Goal: Download file/media

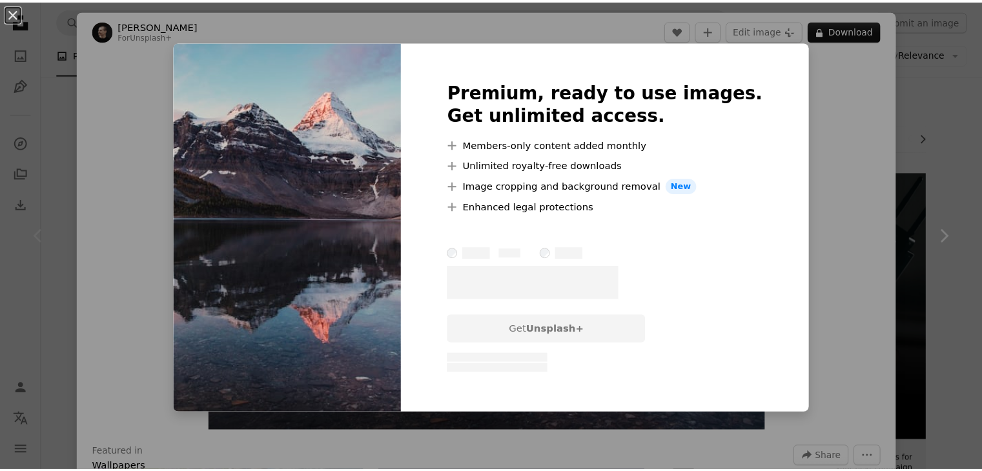
scroll to position [106, 0]
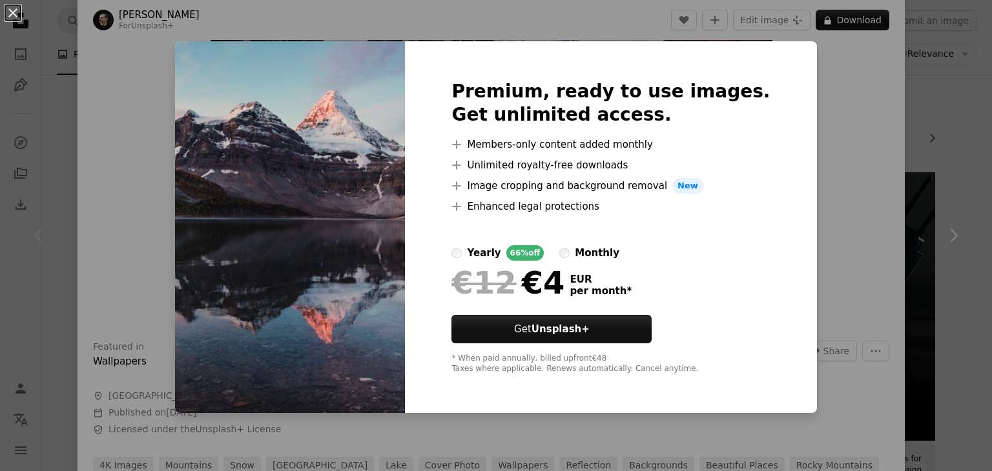
click at [961, 114] on div "An X shape Premium, ready to use images. Get unlimited access. A plus sign Memb…" at bounding box center [496, 235] width 992 height 471
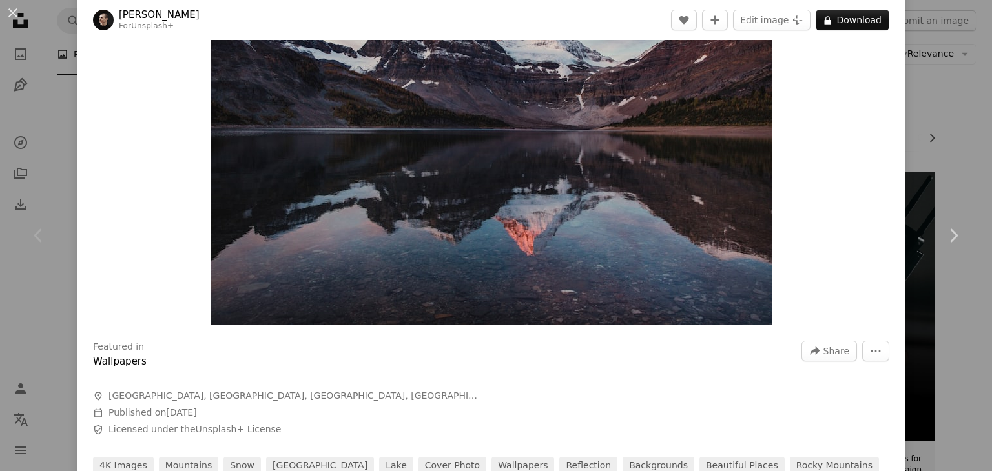
click at [961, 114] on div "An X shape Chevron left Chevron right [PERSON_NAME] For Unsplash+ A heart A plu…" at bounding box center [496, 235] width 992 height 471
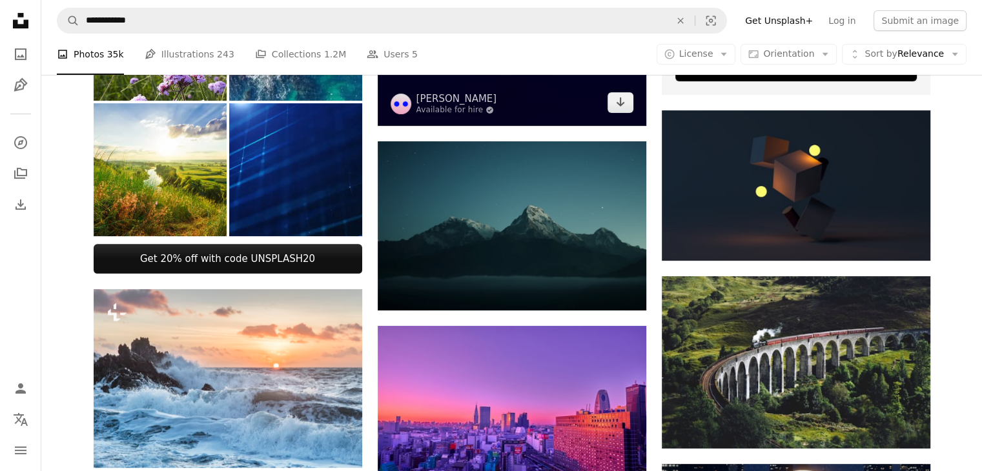
scroll to position [431, 0]
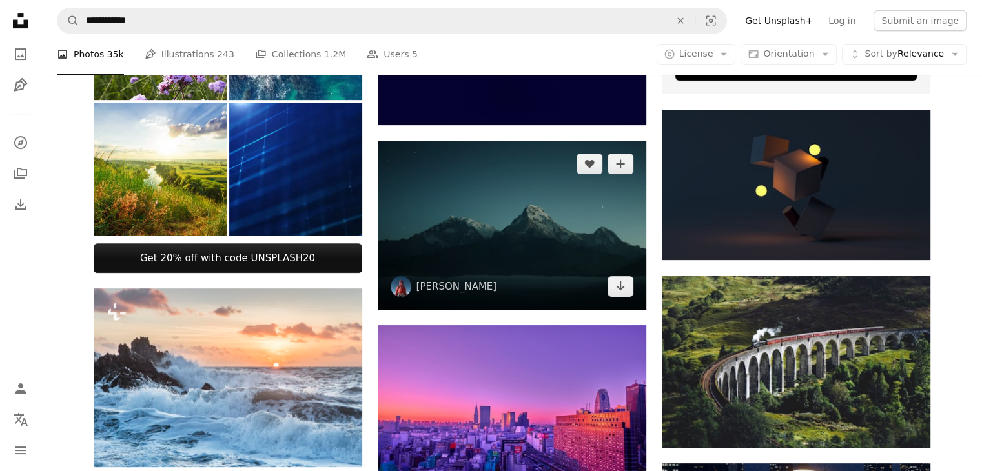
click at [544, 276] on img at bounding box center [512, 226] width 269 height 170
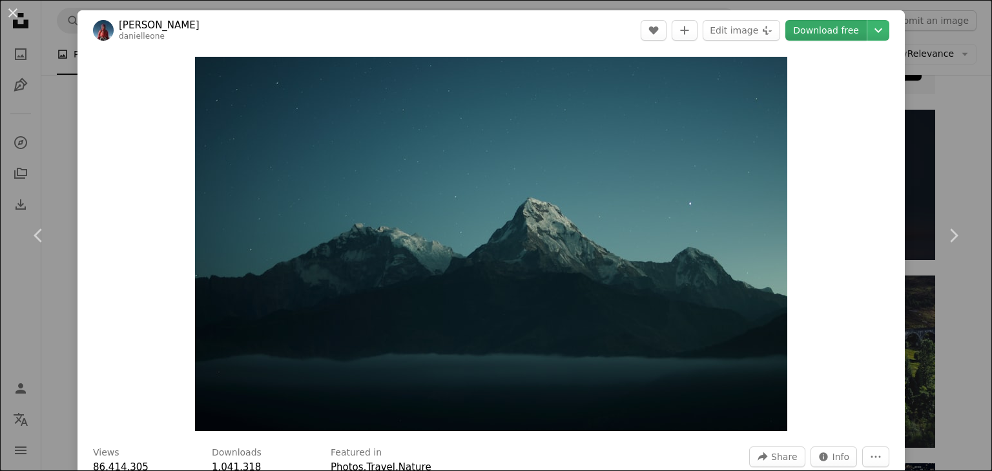
click at [811, 30] on link "Download free" at bounding box center [825, 30] width 81 height 21
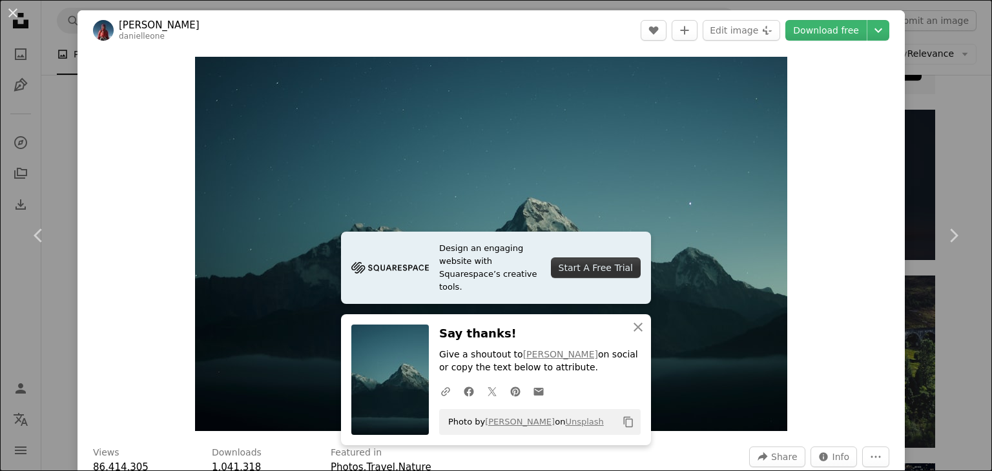
click at [948, 114] on div "An X shape Chevron left Chevron right [PERSON_NAME] A heart A plus sign Edit im…" at bounding box center [496, 235] width 992 height 471
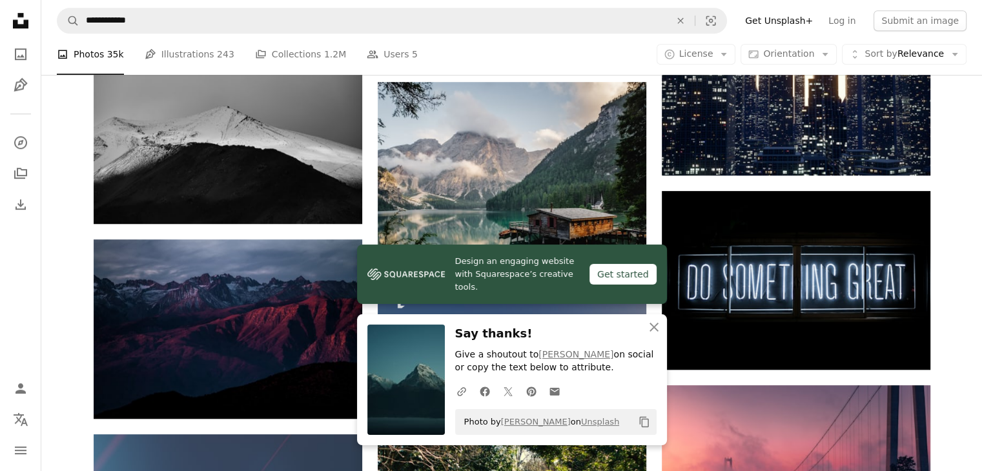
scroll to position [870, 0]
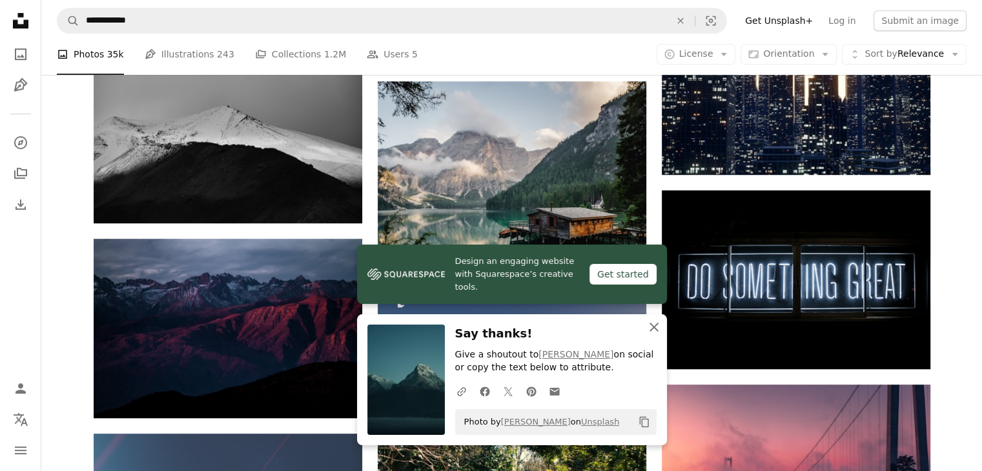
click at [664, 322] on button "An X shape Close" at bounding box center [654, 328] width 26 height 26
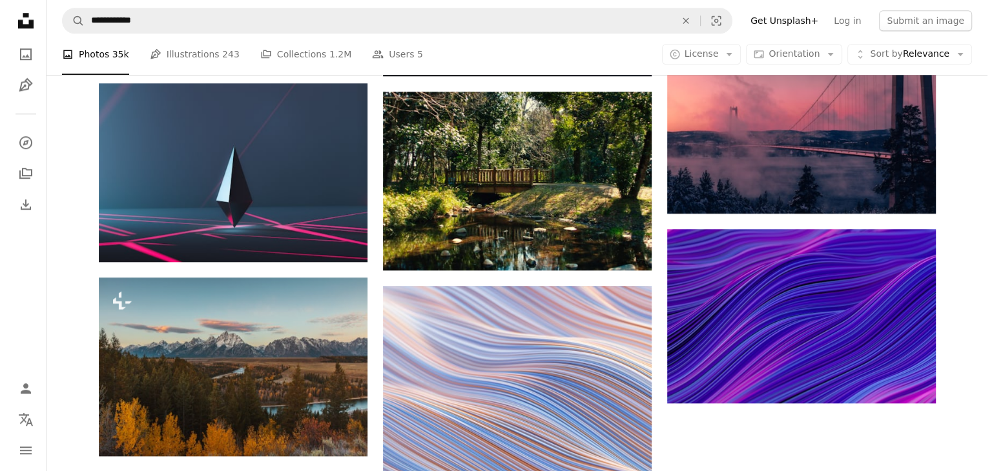
scroll to position [1224, 0]
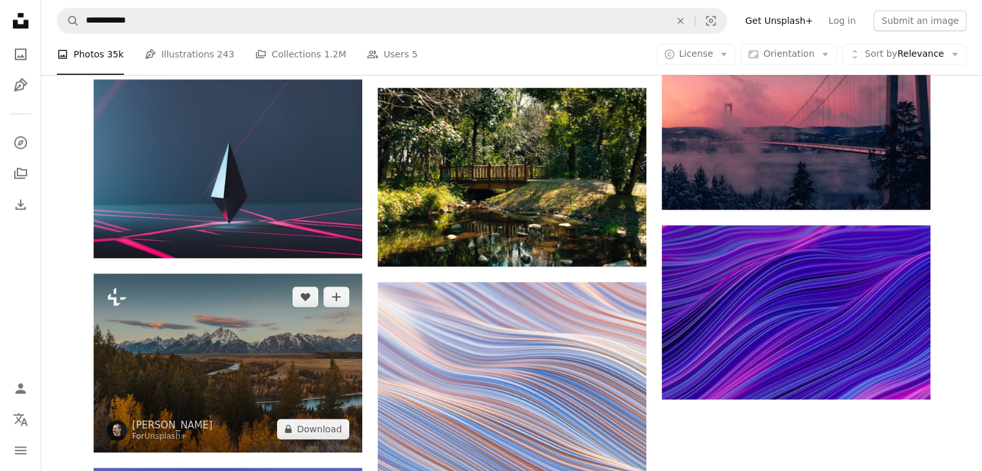
click at [271, 285] on img at bounding box center [228, 363] width 269 height 179
